Goal: Check status: Check status

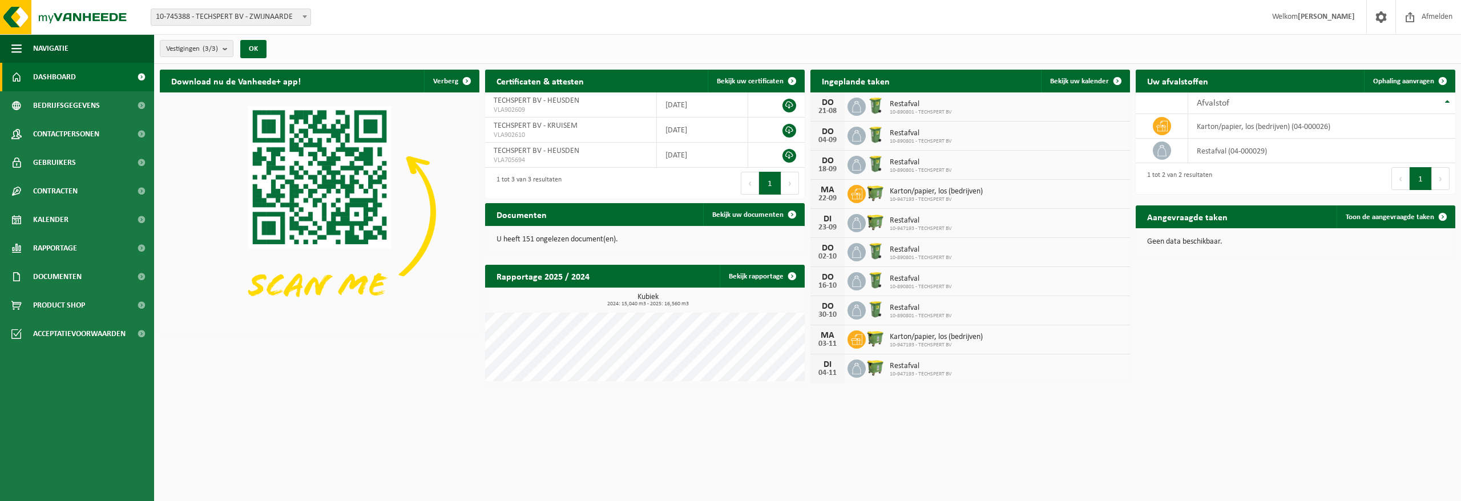
click at [306, 14] on span at bounding box center [304, 16] width 11 height 15
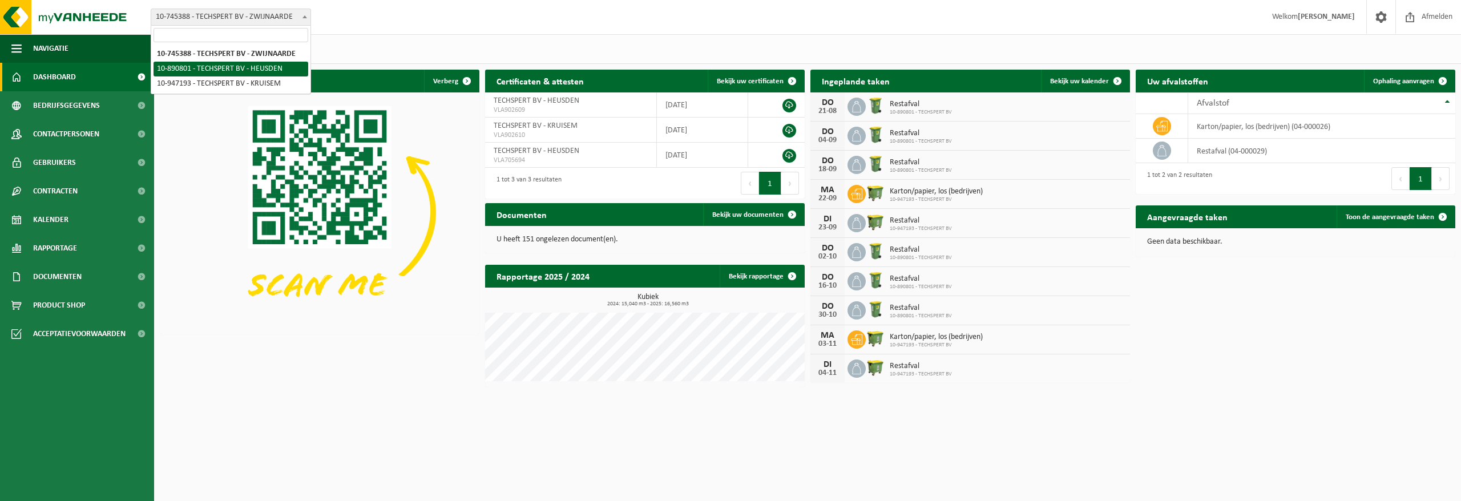
select select "114552"
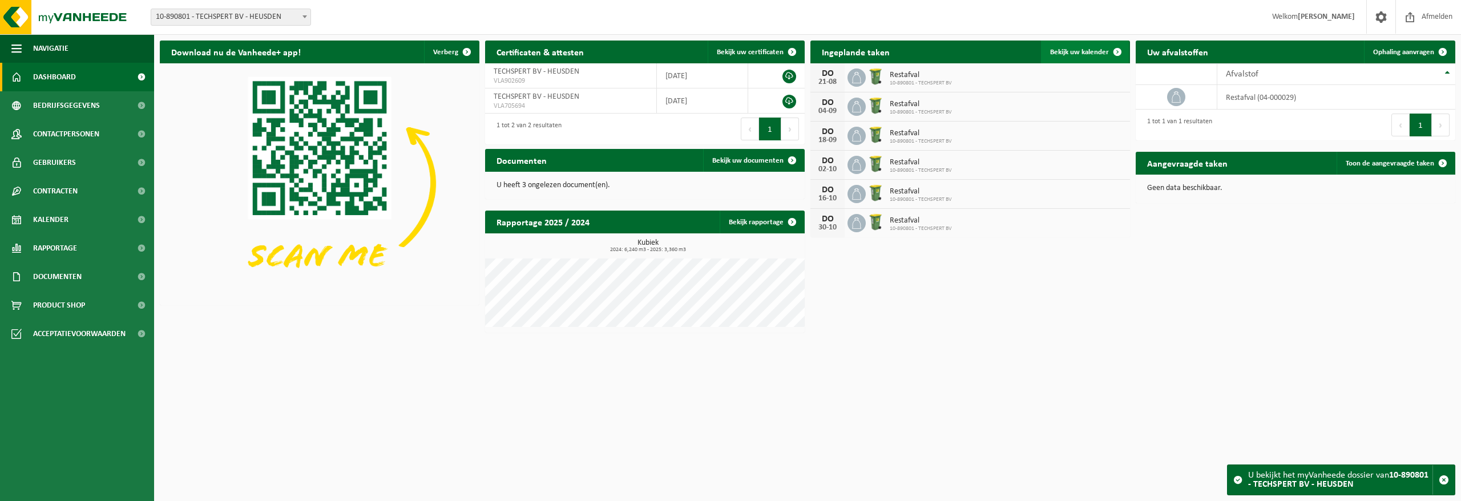
click at [1088, 51] on span "Bekijk uw kalender" at bounding box center [1079, 51] width 59 height 7
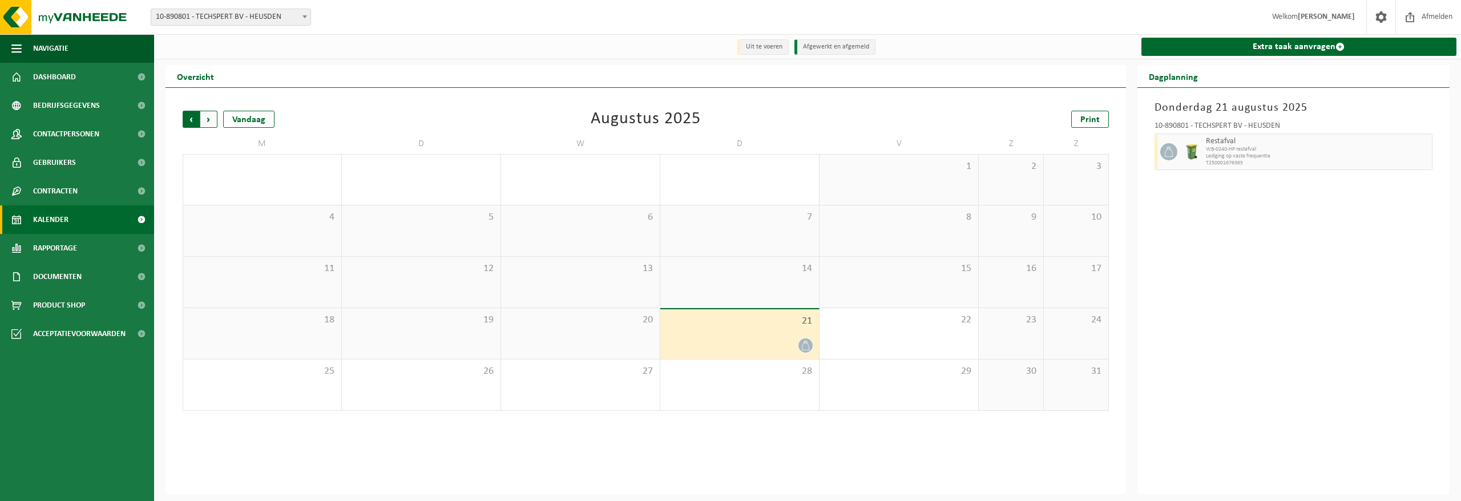
click at [213, 118] on span "Volgende" at bounding box center [208, 119] width 17 height 17
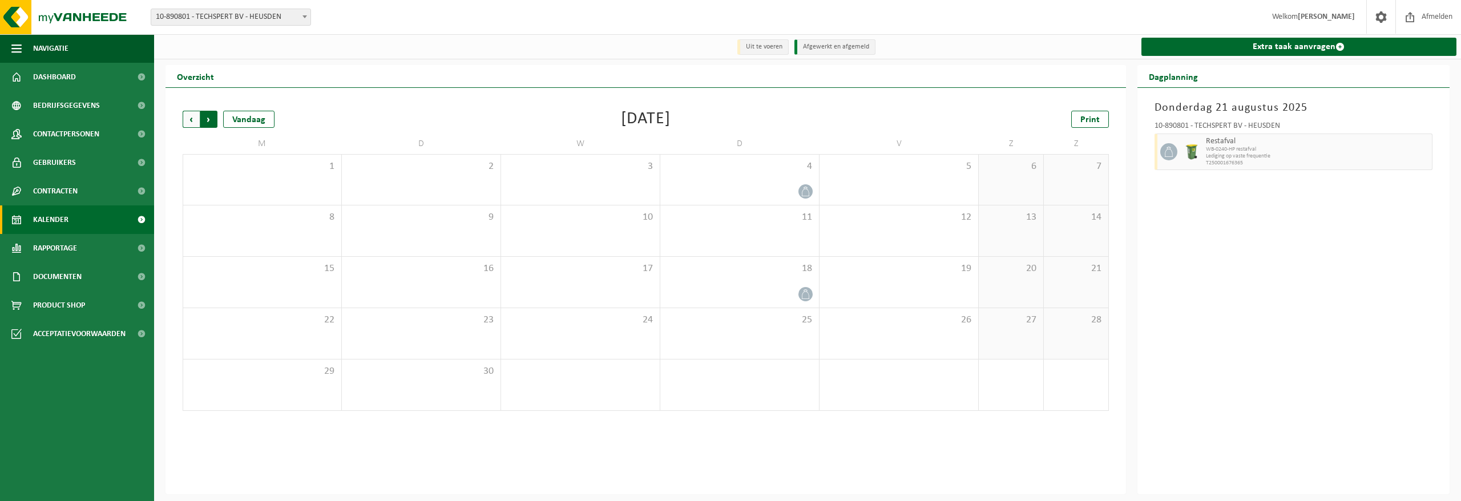
click at [193, 125] on span "Vorige" at bounding box center [191, 119] width 17 height 17
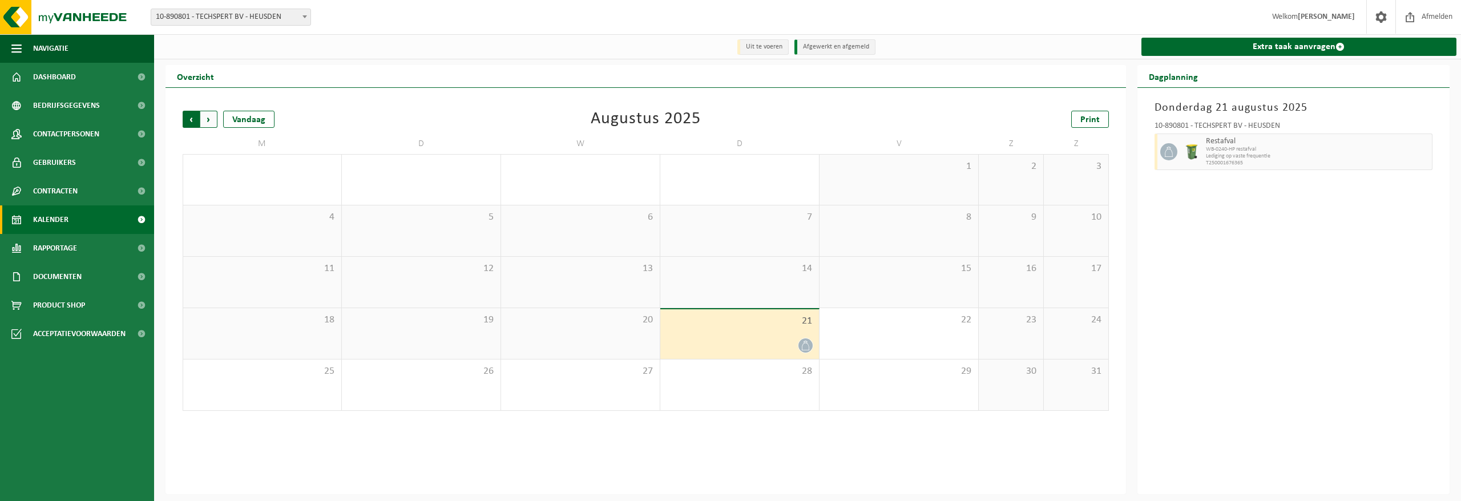
click at [208, 123] on span "Volgende" at bounding box center [208, 119] width 17 height 17
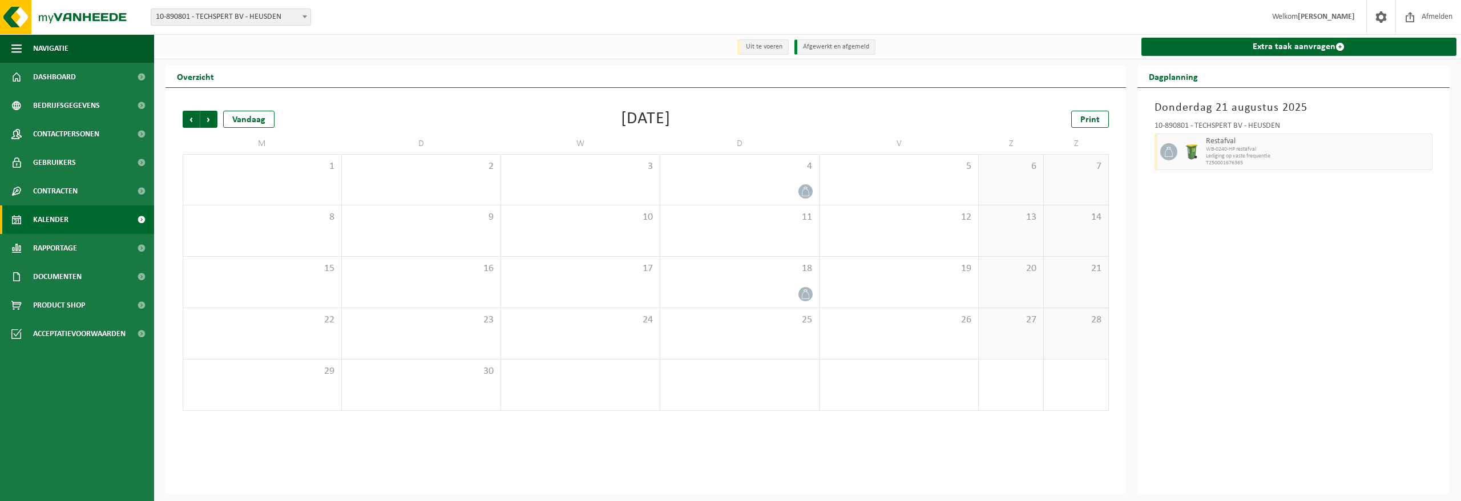
click at [208, 123] on span "Volgende" at bounding box center [208, 119] width 17 height 17
